Goal: Information Seeking & Learning: Learn about a topic

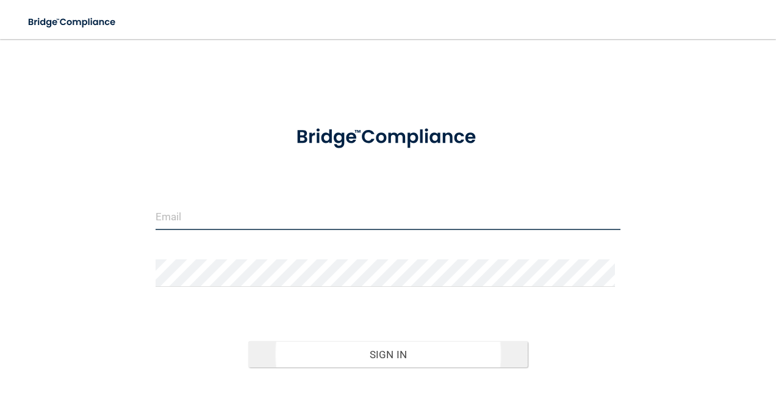
type input "[EMAIL_ADDRESS][DOMAIN_NAME]"
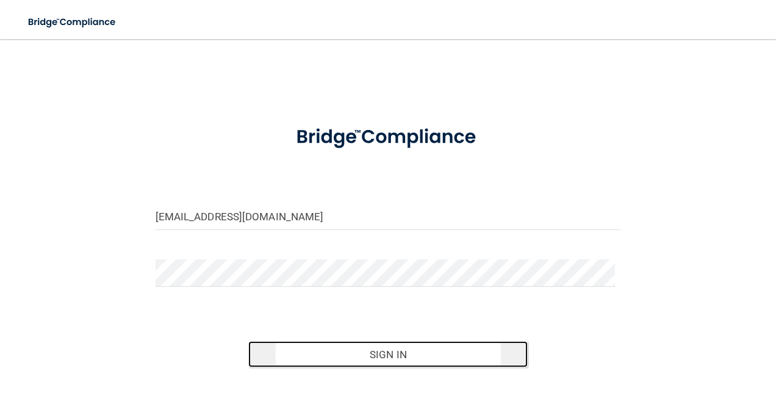
click at [374, 349] on button "Sign In" at bounding box center [388, 354] width 280 height 27
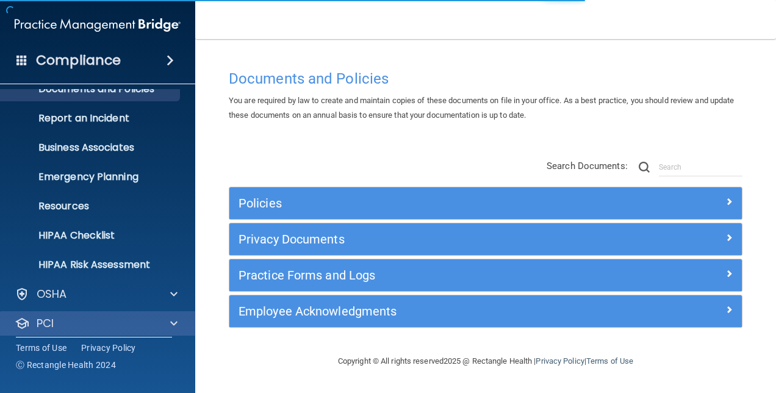
scroll to position [114, 0]
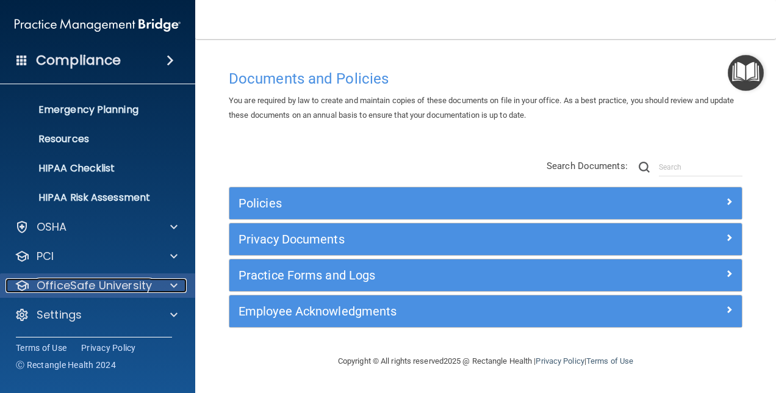
click at [82, 285] on p "OfficeSafe University" at bounding box center [94, 285] width 115 height 15
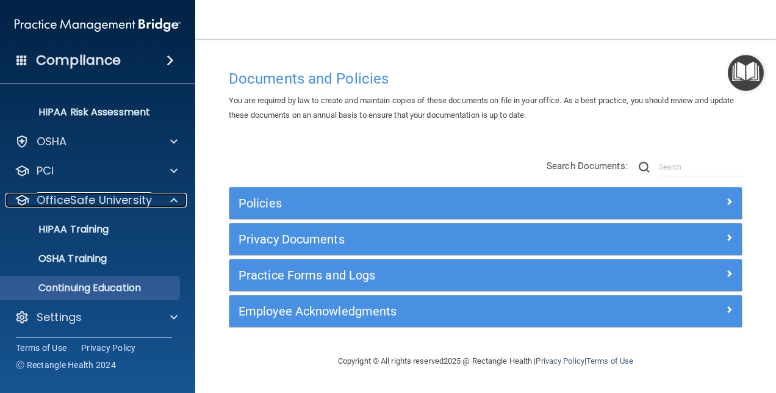
scroll to position [201, 0]
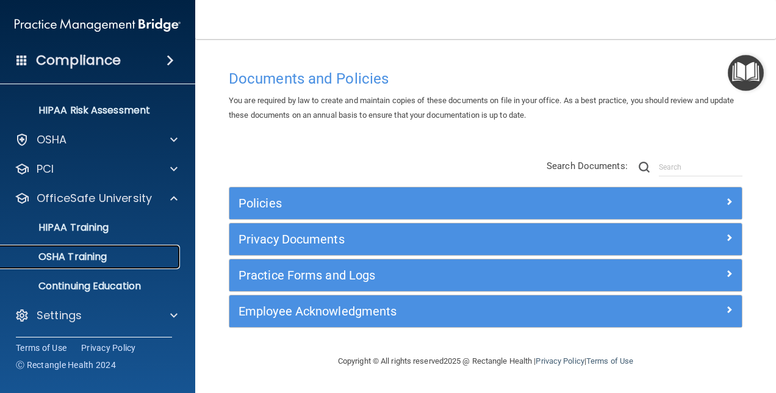
click at [90, 253] on p "OSHA Training" at bounding box center [57, 257] width 99 height 12
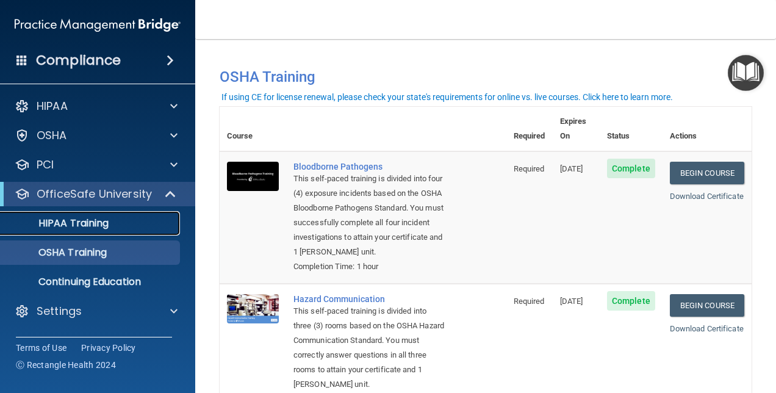
click at [76, 221] on p "HIPAA Training" at bounding box center [58, 223] width 101 height 12
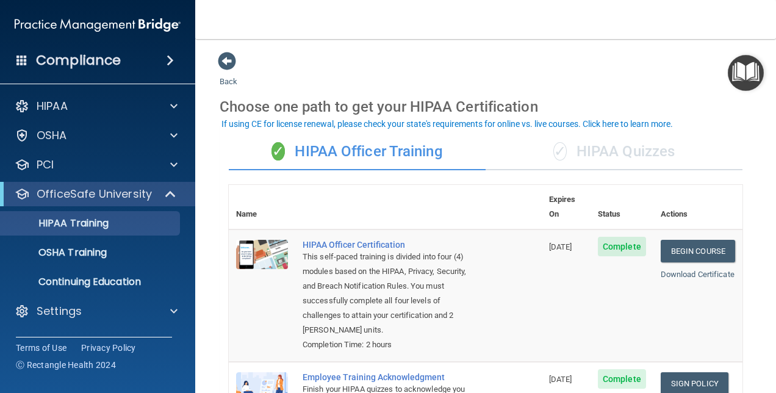
click at [648, 150] on div "✓ HIPAA Quizzes" at bounding box center [614, 152] width 257 height 37
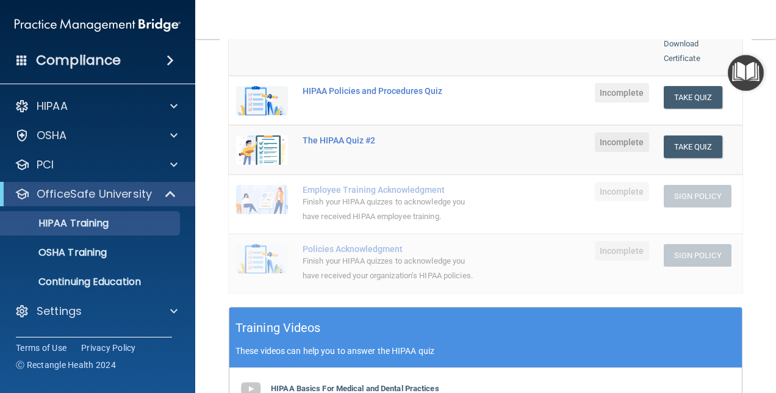
scroll to position [366, 0]
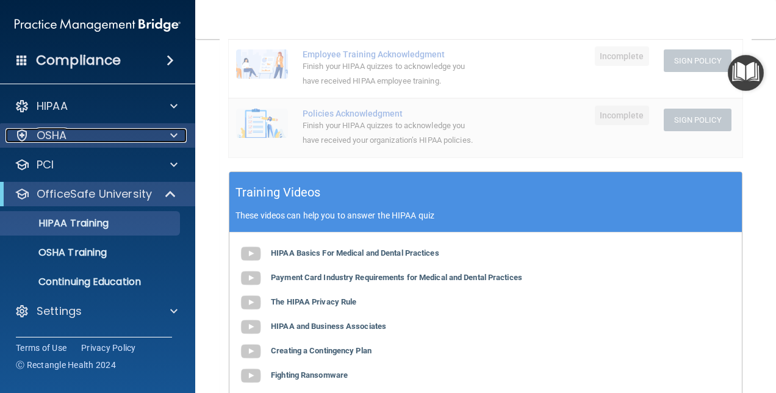
click at [174, 135] on span at bounding box center [173, 135] width 7 height 15
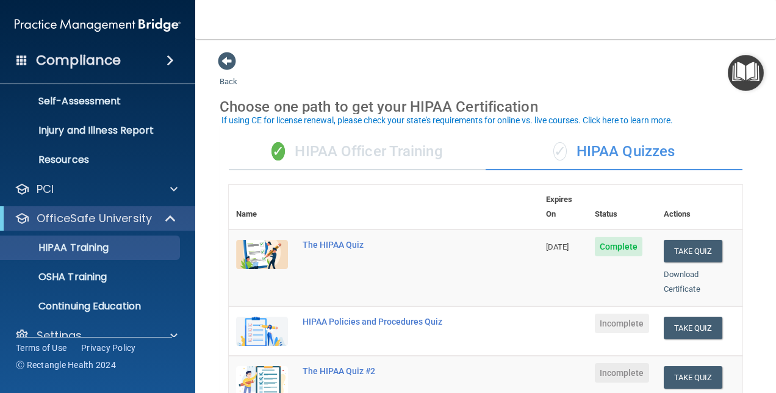
scroll to position [61, 0]
